Goal: Transaction & Acquisition: Purchase product/service

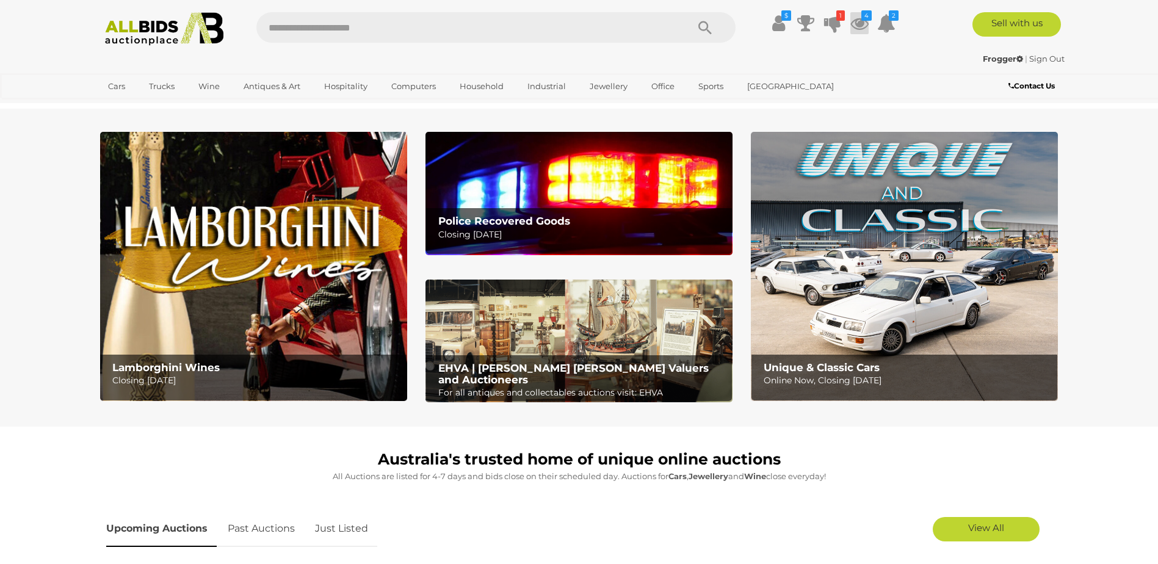
click at [864, 25] on icon at bounding box center [859, 23] width 18 height 22
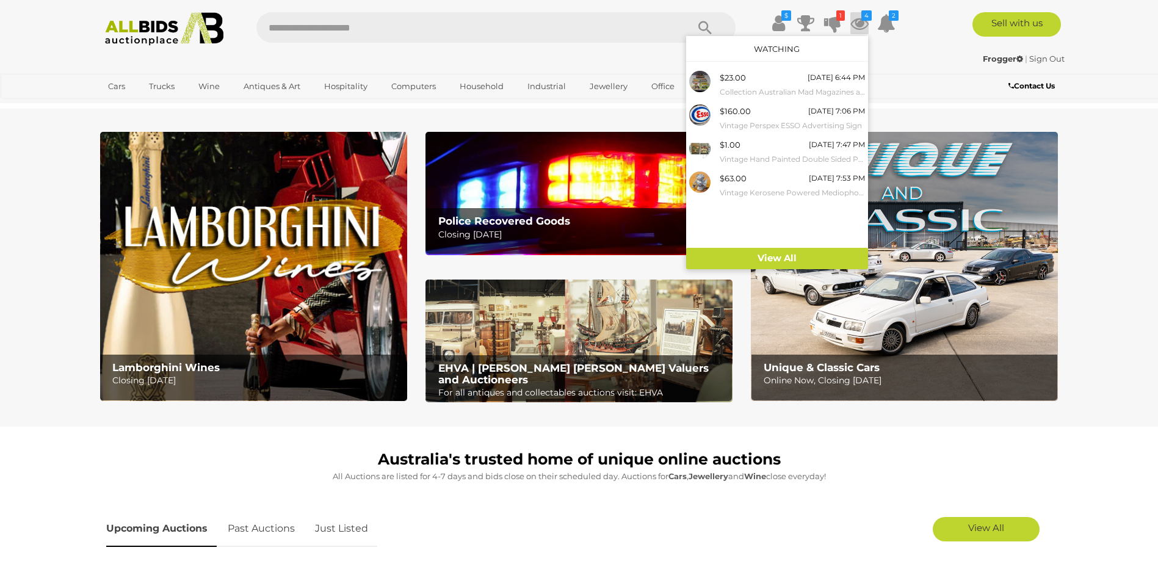
click at [864, 25] on icon at bounding box center [859, 23] width 18 height 22
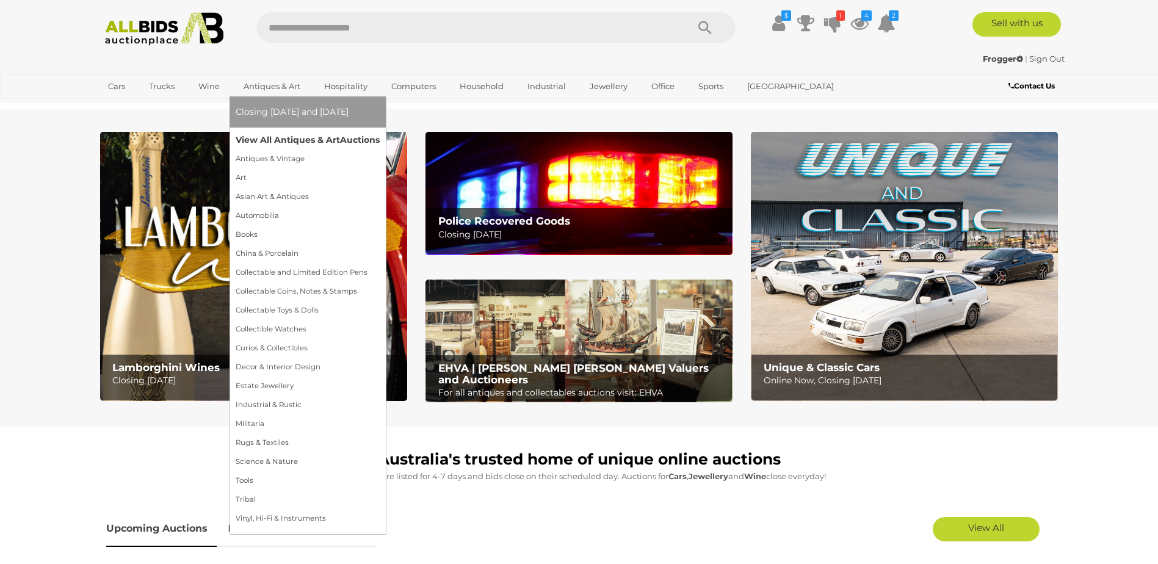
click at [287, 139] on link "View All Antiques & Art Auctions" at bounding box center [308, 140] width 144 height 19
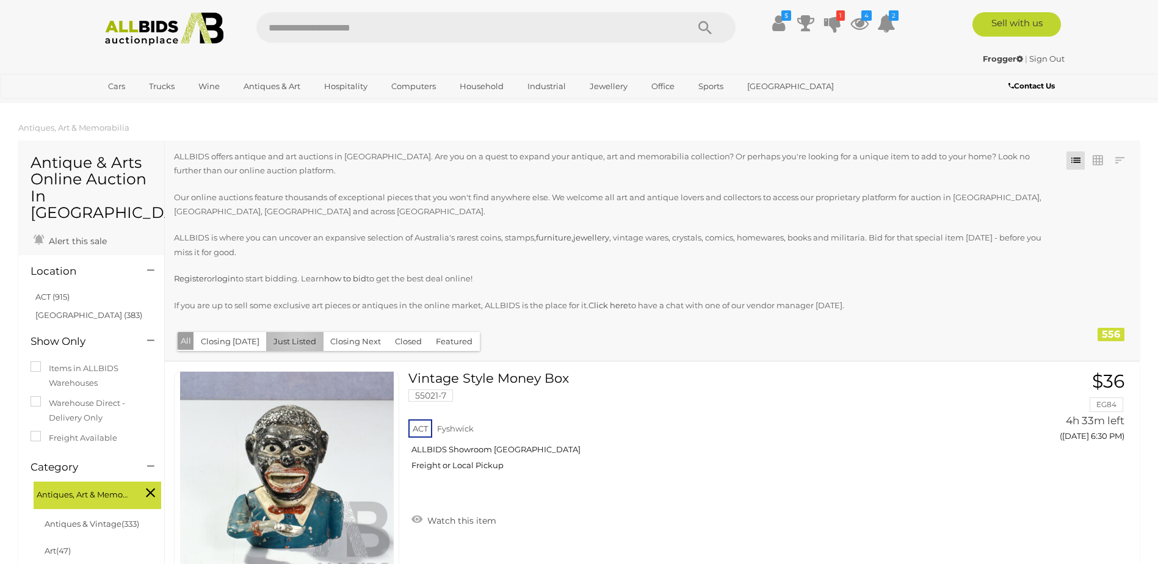
click at [292, 342] on button "Just Listed" at bounding box center [294, 341] width 57 height 19
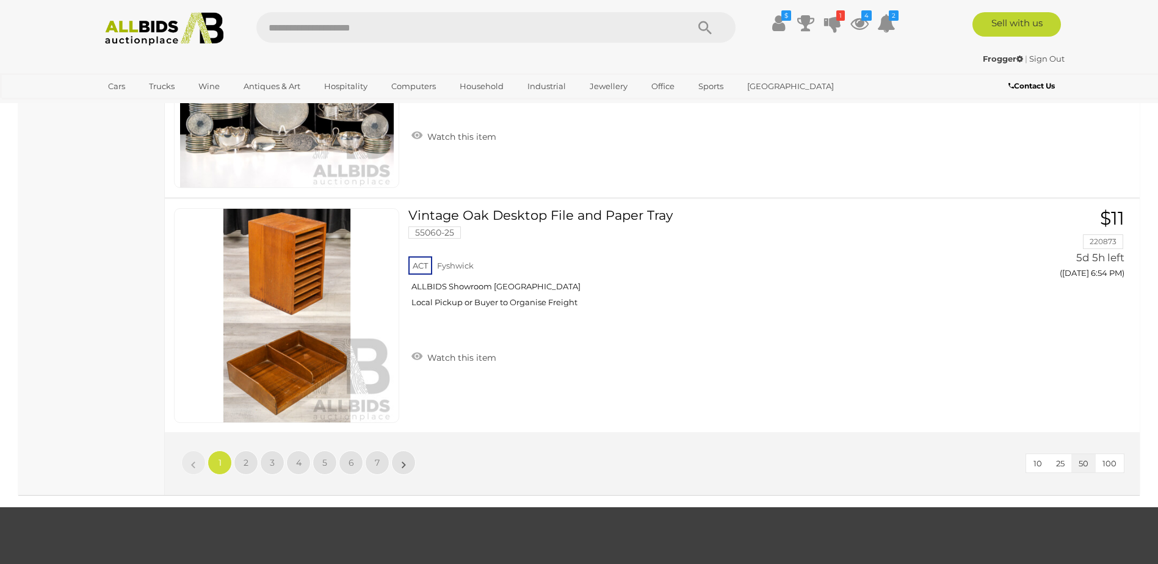
scroll to position [11720, 0]
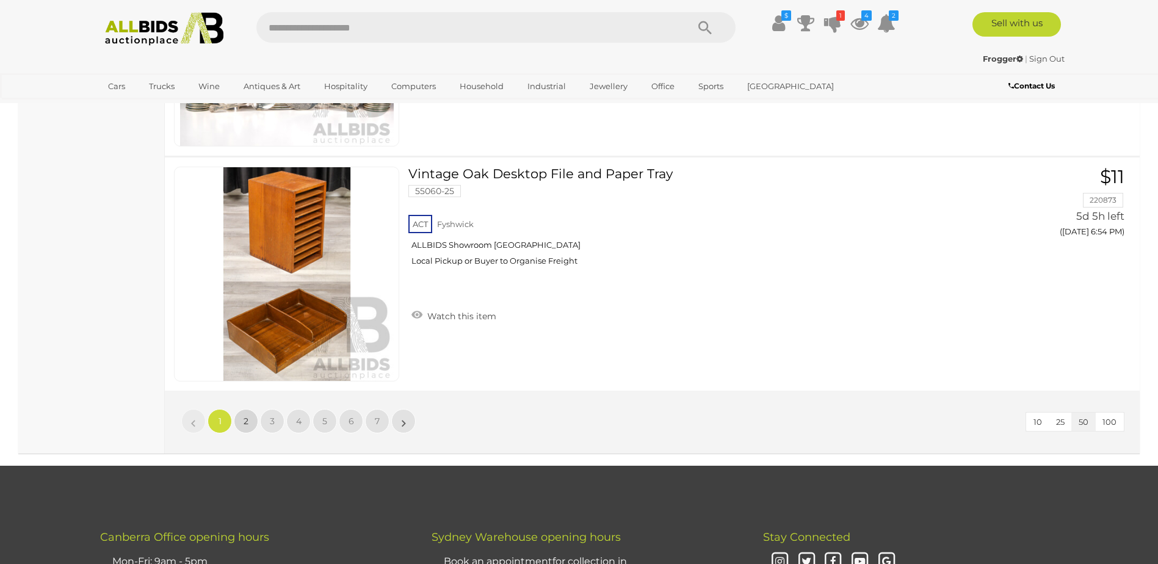
click at [237, 428] on link "2" at bounding box center [246, 421] width 24 height 24
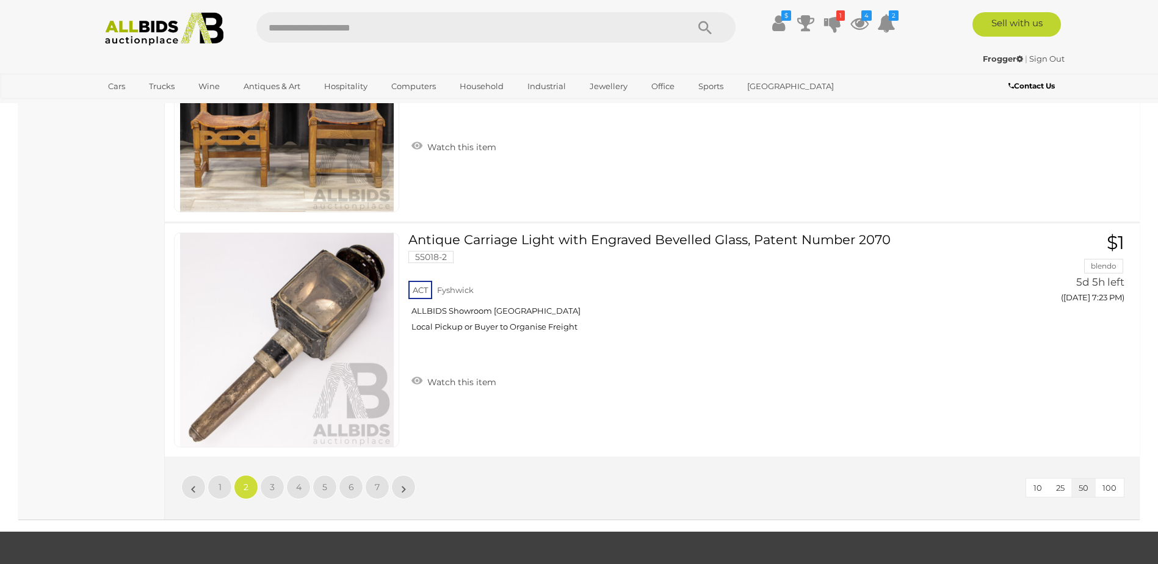
scroll to position [11652, 0]
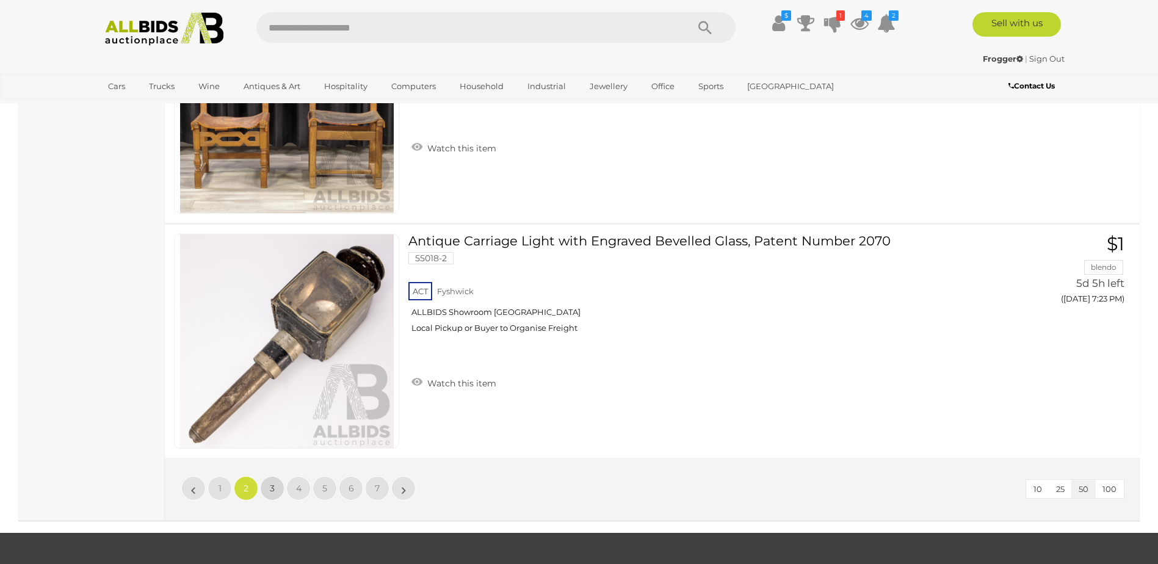
click at [275, 485] on link "3" at bounding box center [272, 488] width 24 height 24
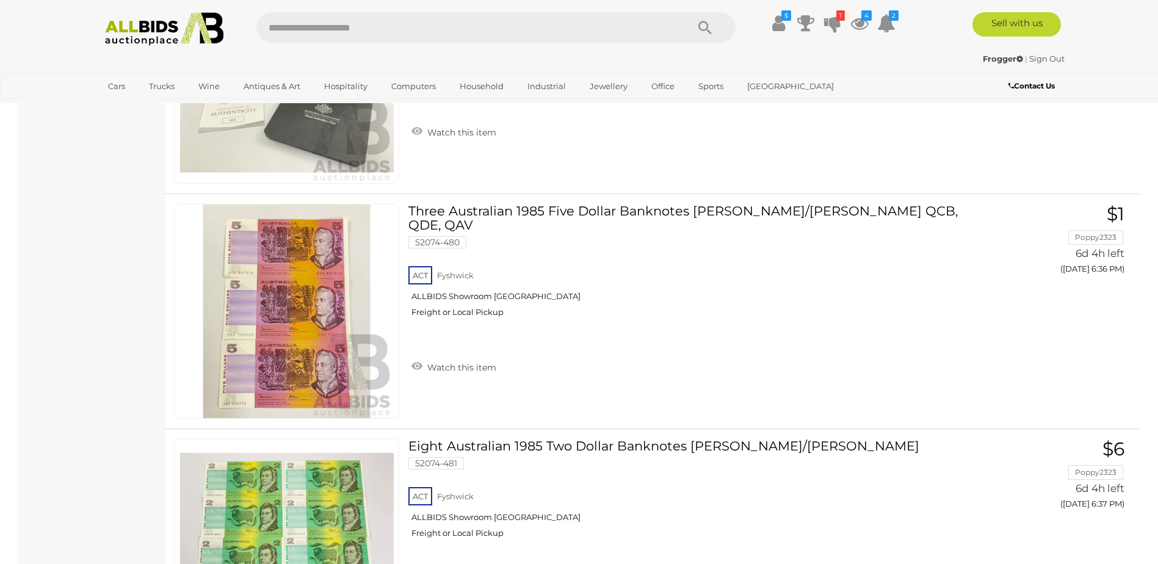
scroll to position [11713, 0]
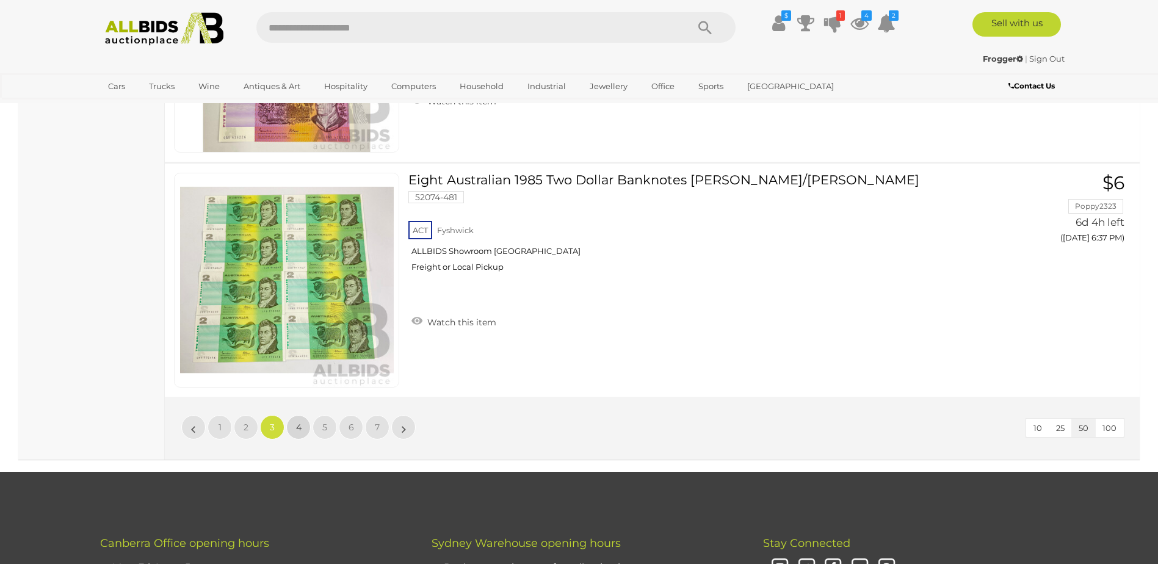
click at [299, 429] on span "4" at bounding box center [298, 427] width 5 height 11
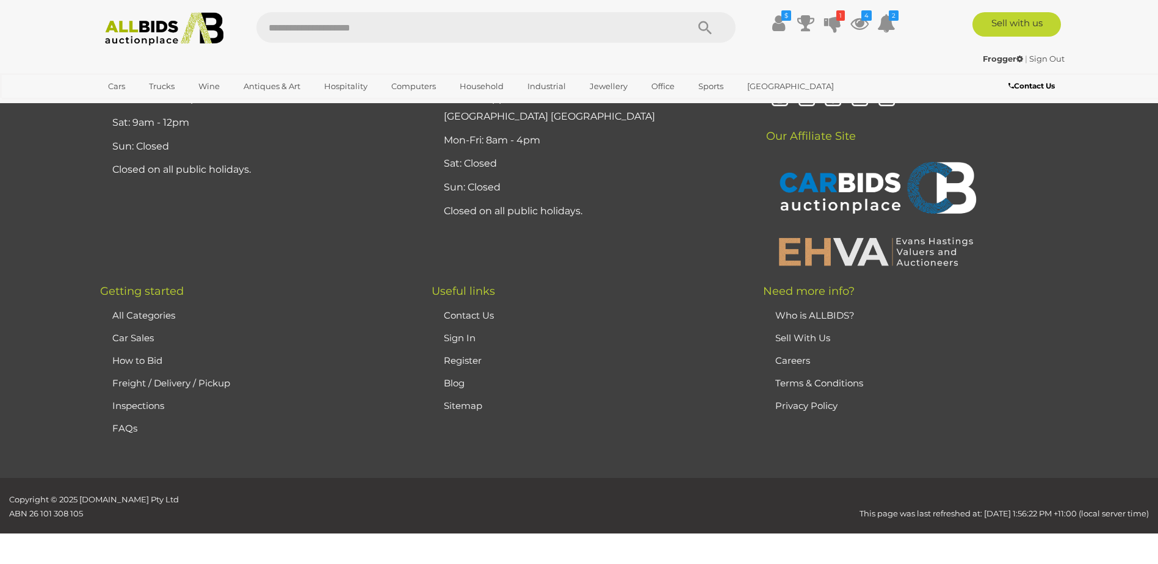
scroll to position [238, 0]
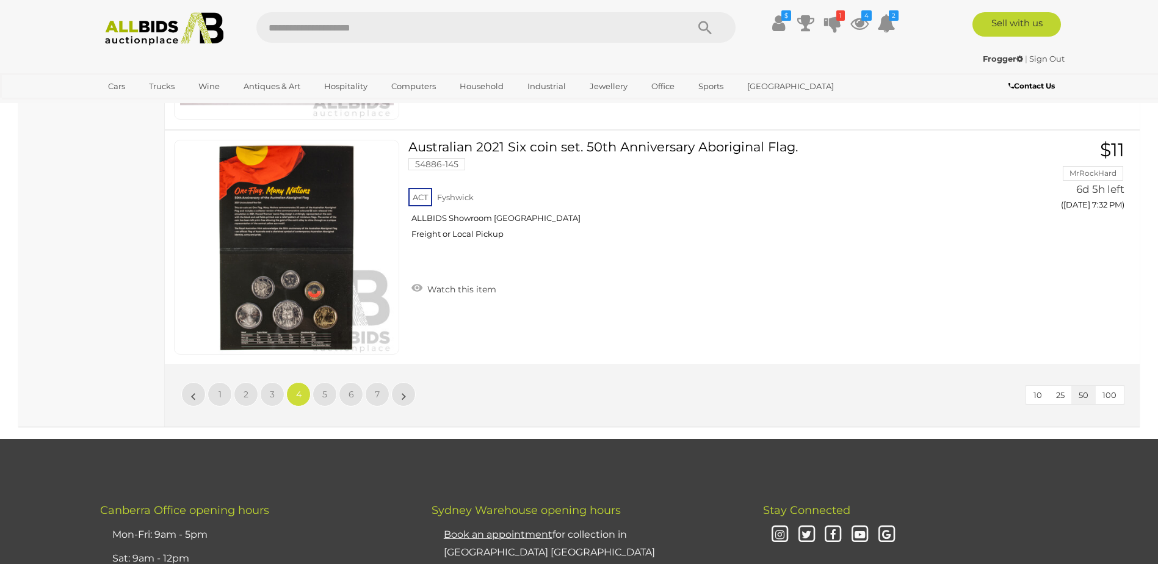
scroll to position [11775, 0]
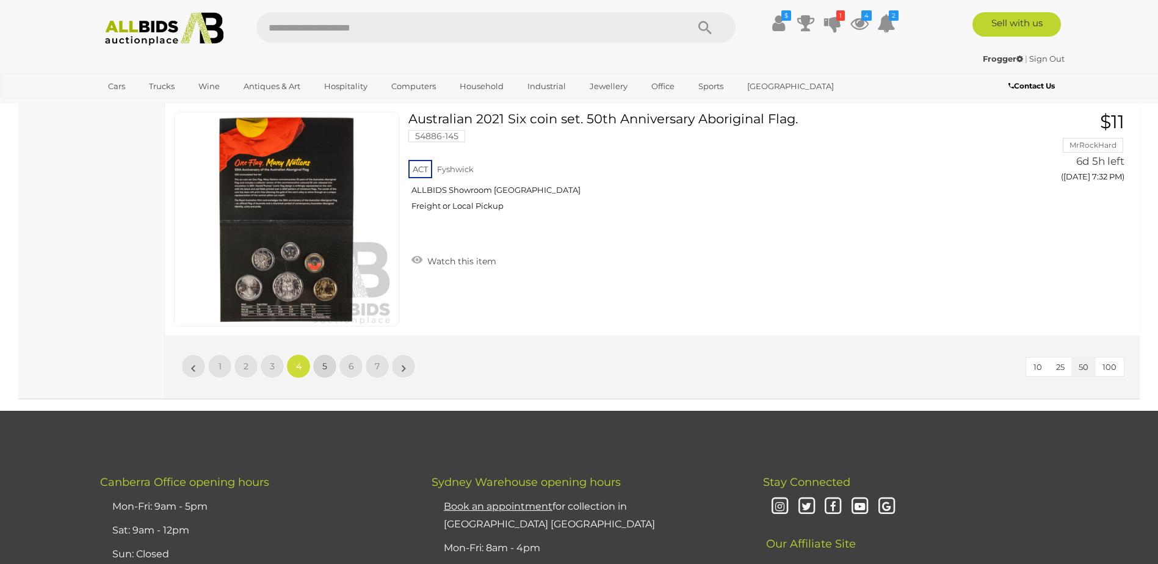
click at [325, 365] on span "5" at bounding box center [324, 366] width 5 height 11
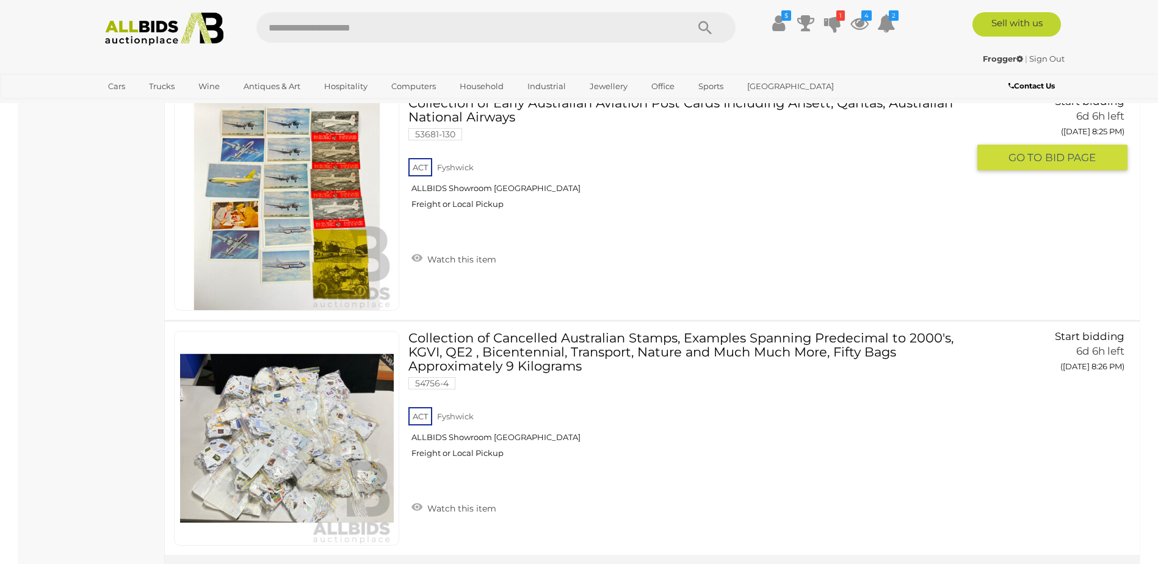
scroll to position [11713, 0]
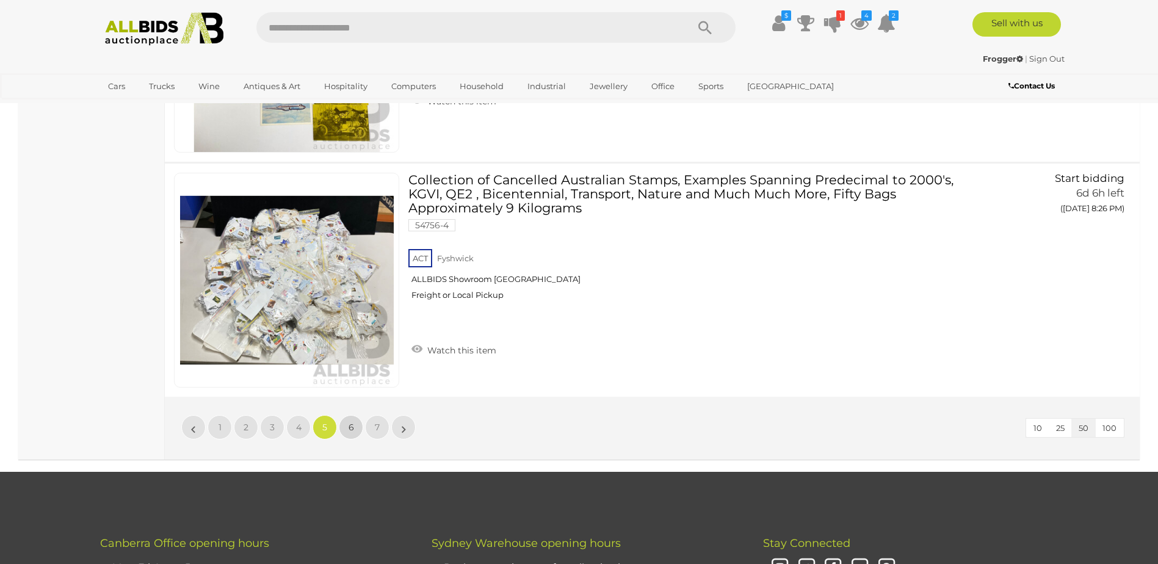
click at [350, 425] on span "6" at bounding box center [351, 427] width 5 height 11
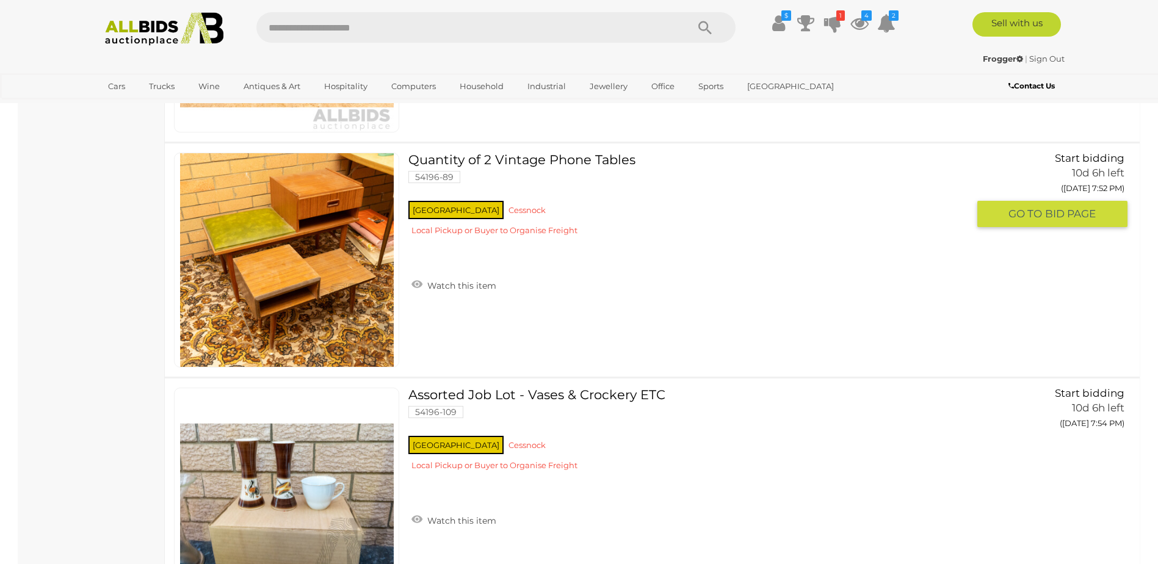
scroll to position [11652, 0]
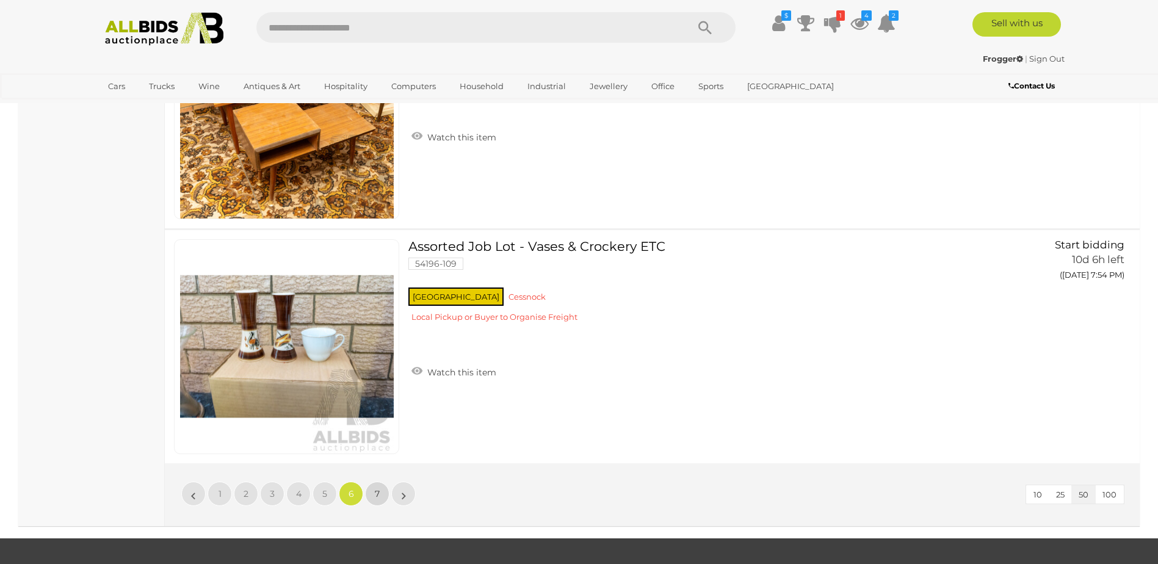
click at [380, 488] on span "7" at bounding box center [377, 493] width 5 height 11
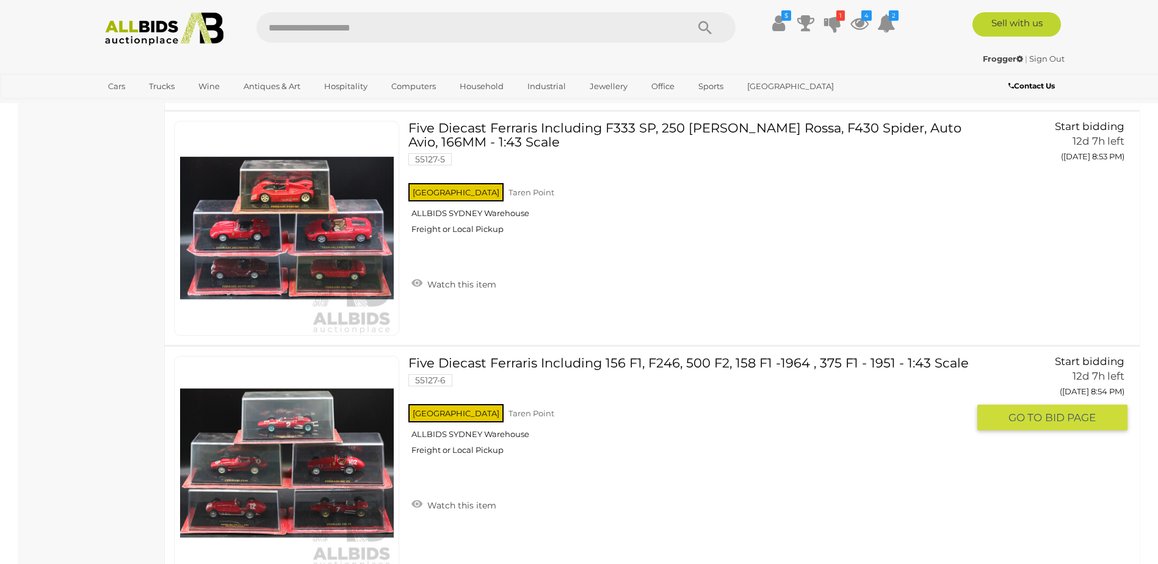
scroll to position [7136, 0]
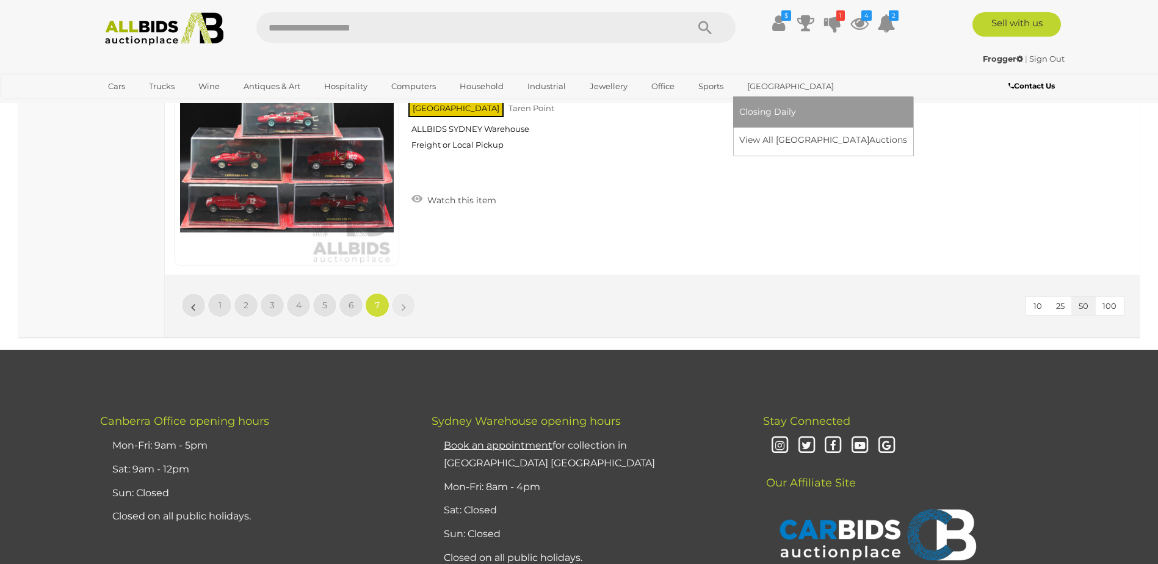
click at [766, 89] on link "[GEOGRAPHIC_DATA]" at bounding box center [790, 86] width 103 height 20
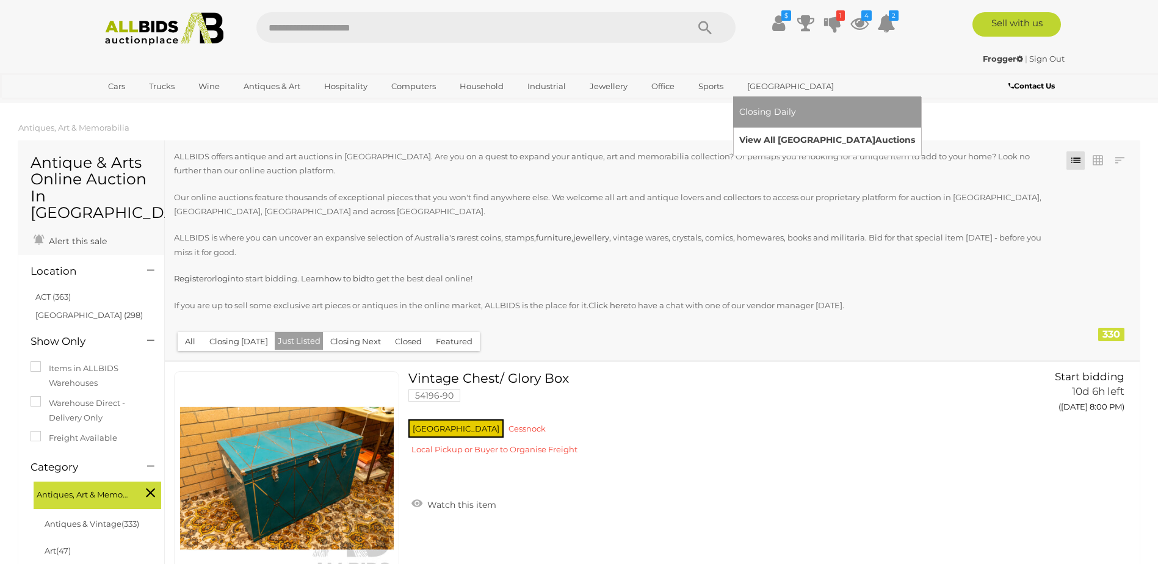
click at [781, 136] on link "View All Sydney Auctions" at bounding box center [827, 140] width 176 height 19
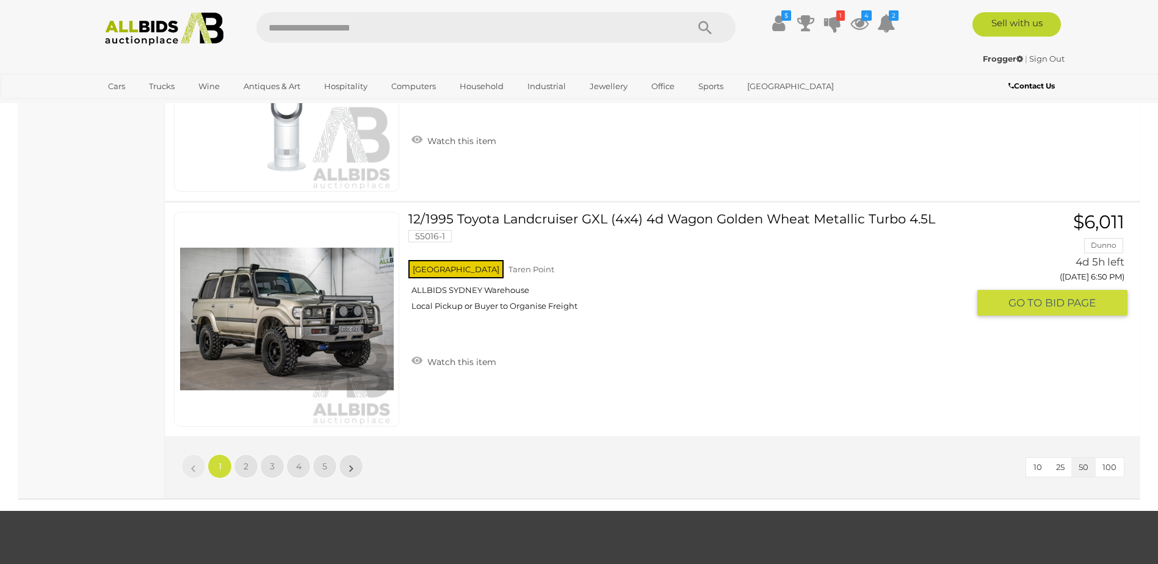
scroll to position [11720, 0]
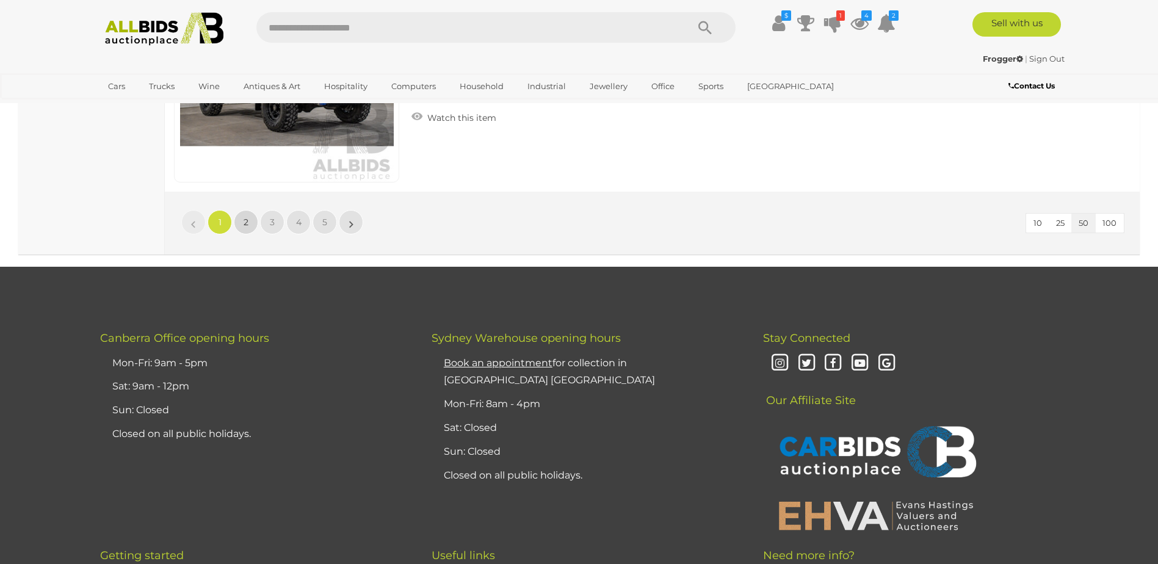
click at [248, 220] on link "2" at bounding box center [246, 222] width 24 height 24
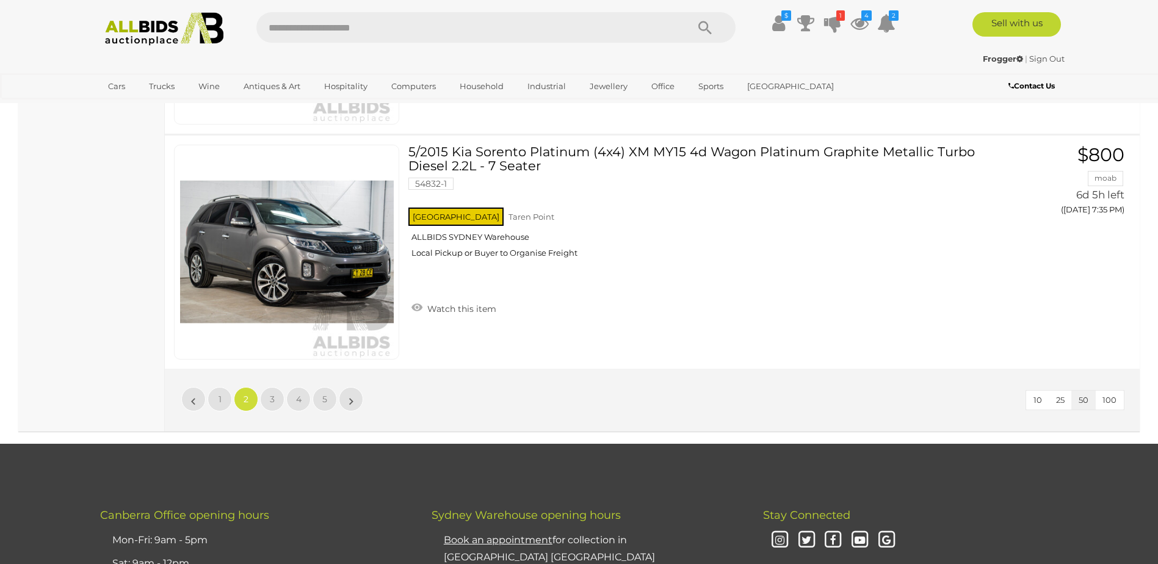
scroll to position [11698, 0]
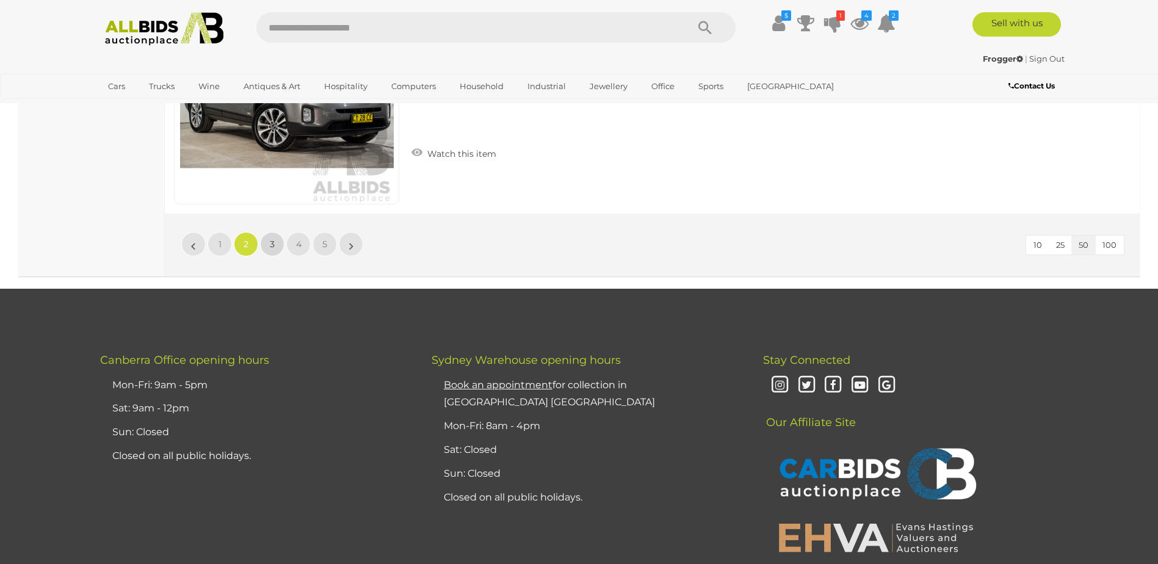
click at [273, 246] on span "3" at bounding box center [272, 244] width 5 height 11
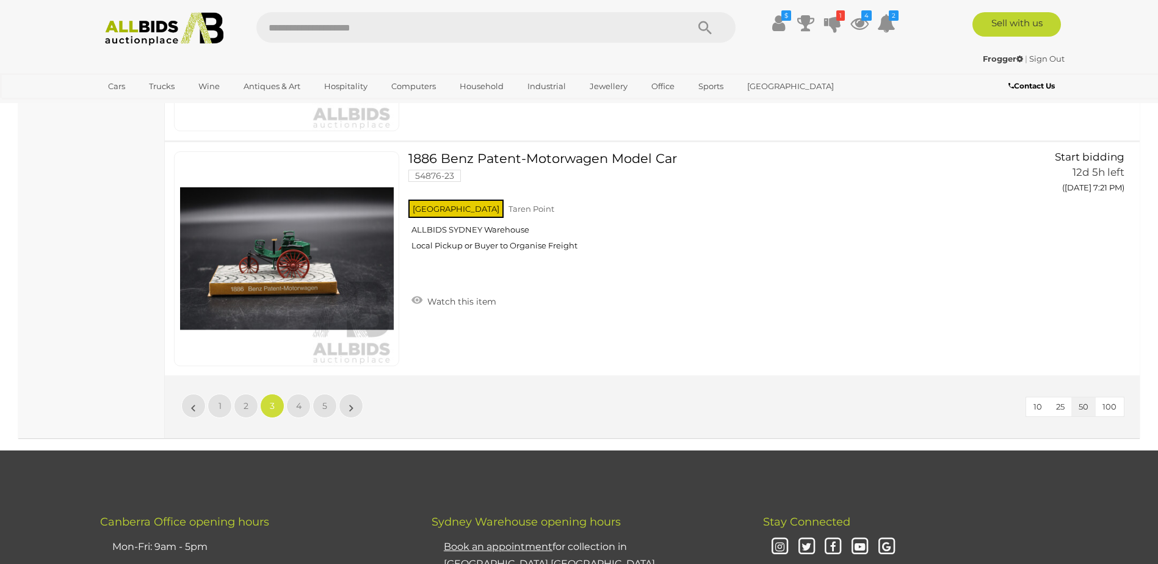
scroll to position [11514, 0]
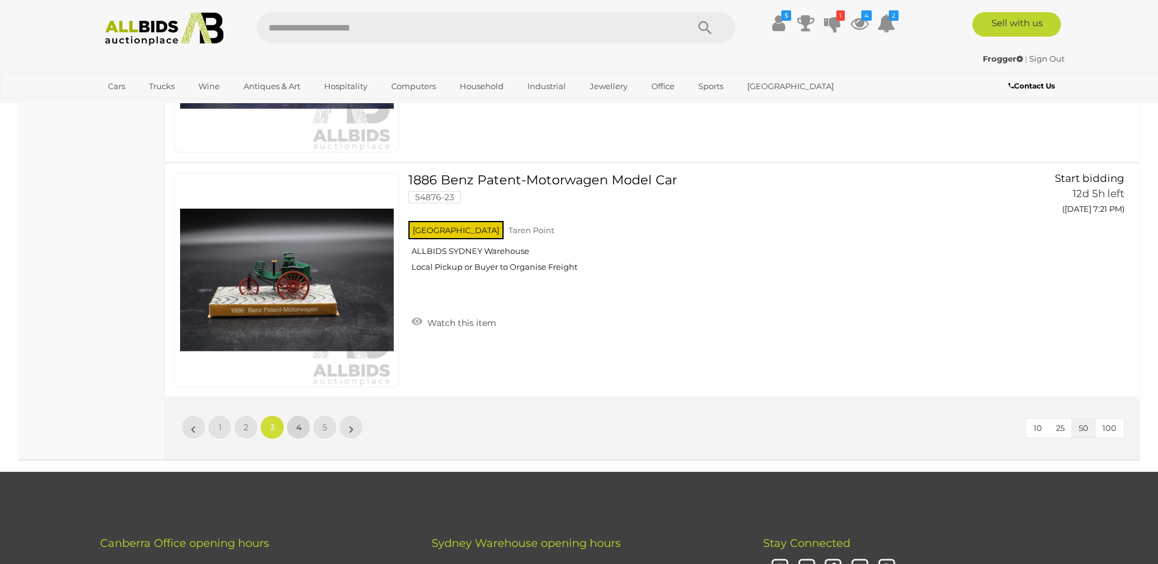
click at [298, 428] on span "4" at bounding box center [298, 427] width 5 height 11
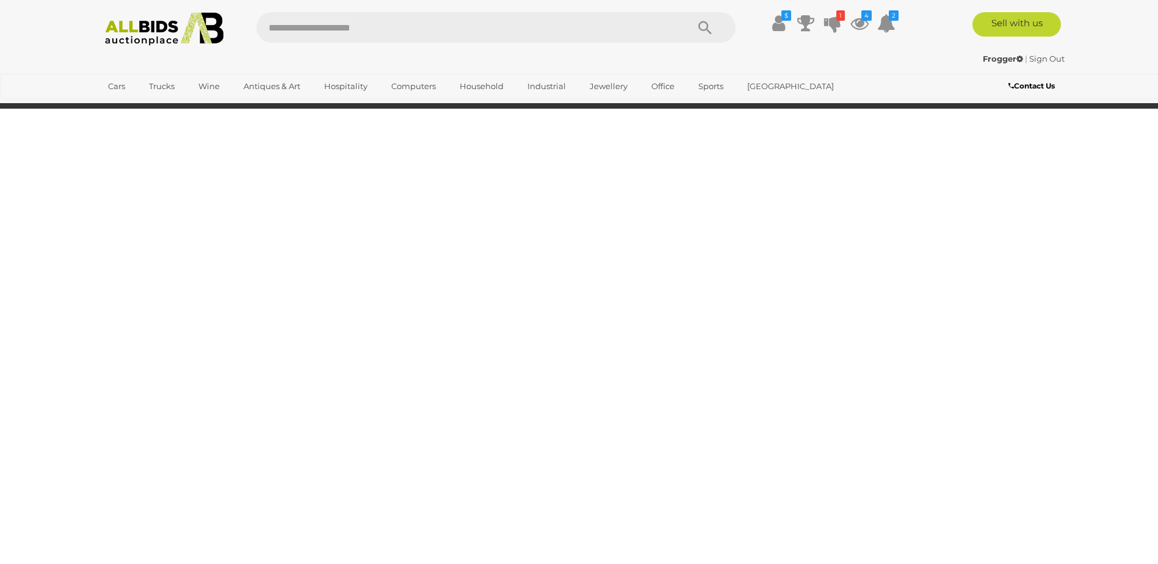
scroll to position [39, 0]
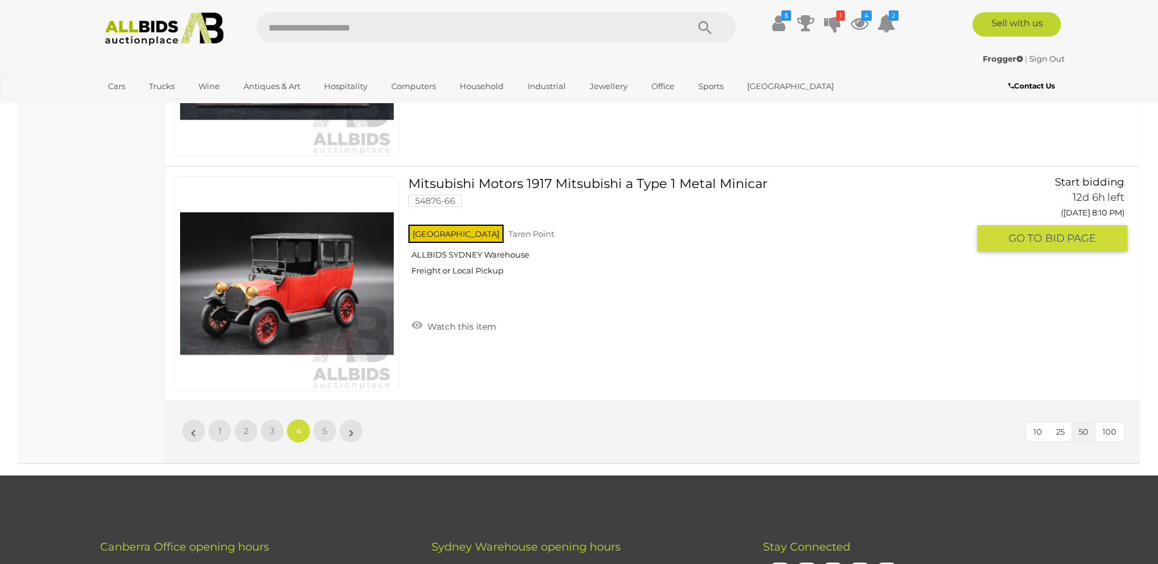
scroll to position [11514, 0]
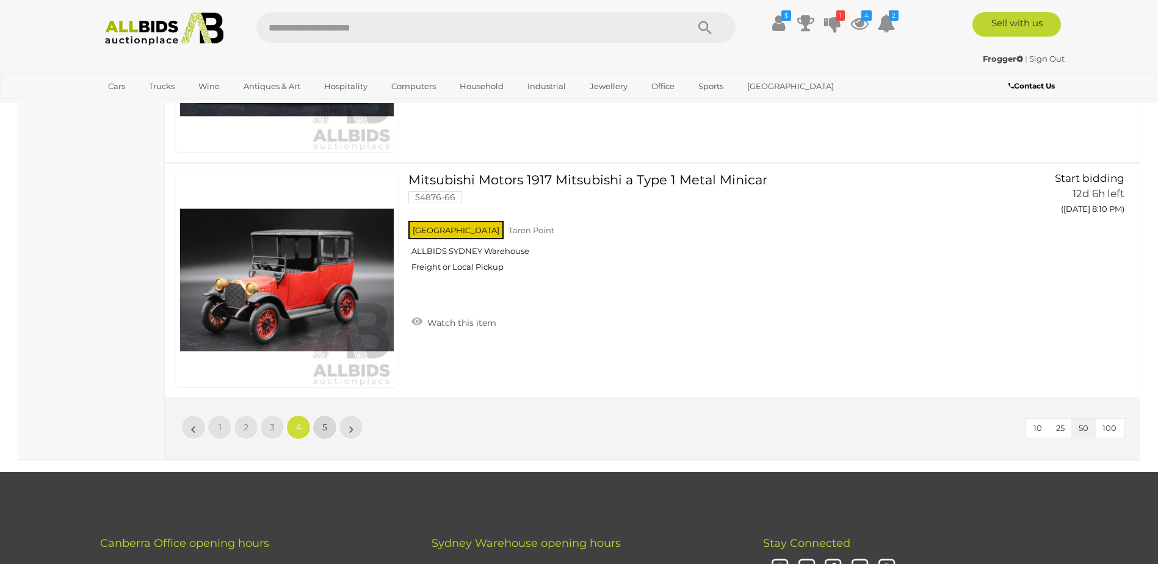
click at [328, 424] on link "5" at bounding box center [325, 427] width 24 height 24
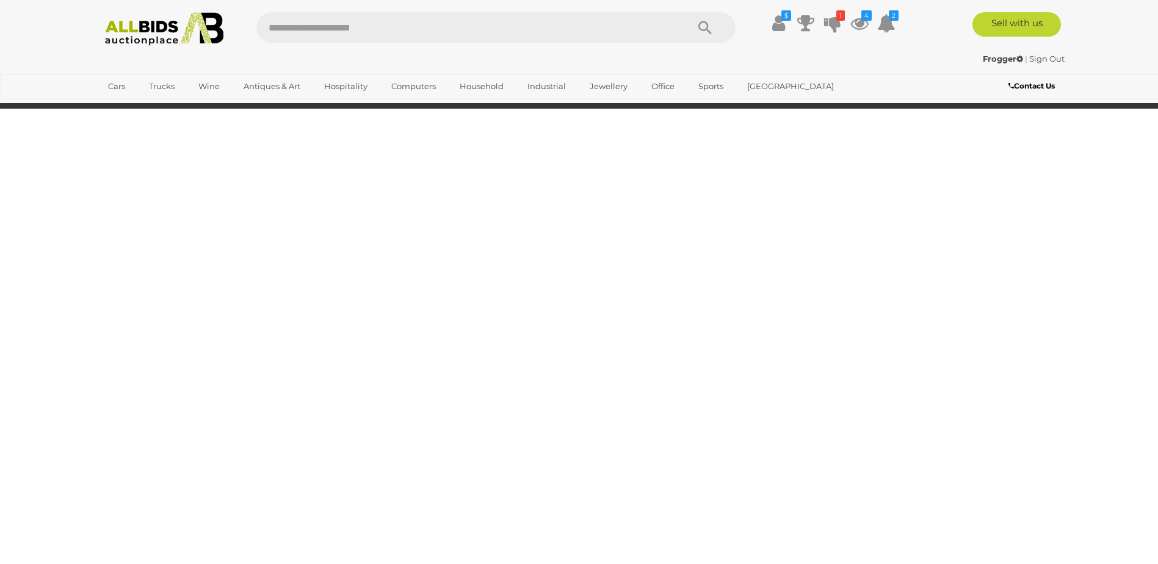
scroll to position [39, 0]
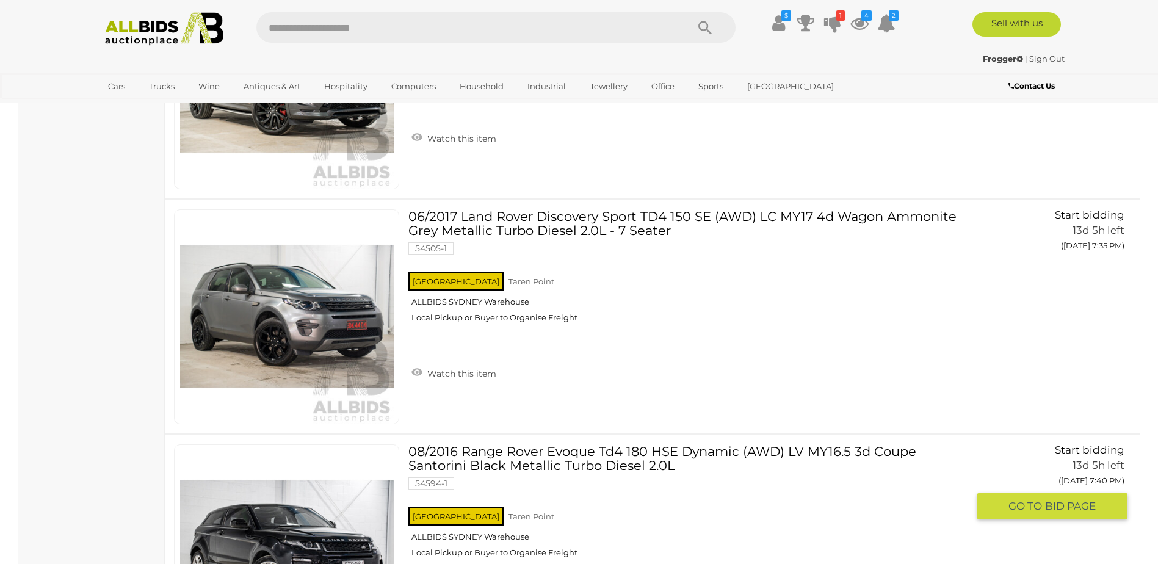
scroll to position [10782, 0]
